Goal: Information Seeking & Learning: Learn about a topic

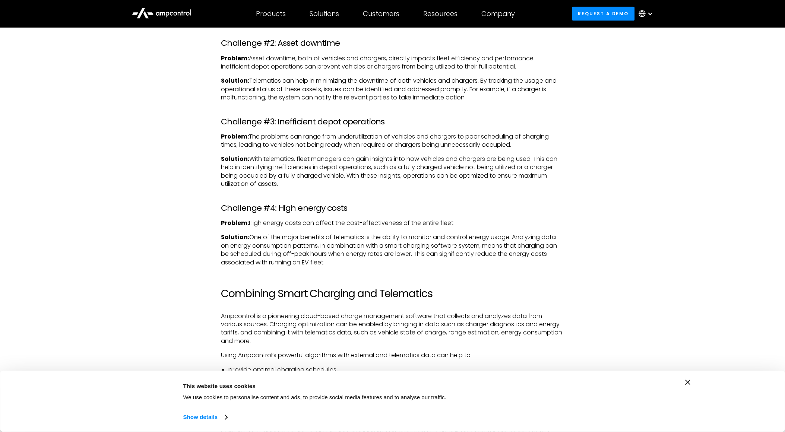
scroll to position [1449, 0]
